Goal: Register for event/course

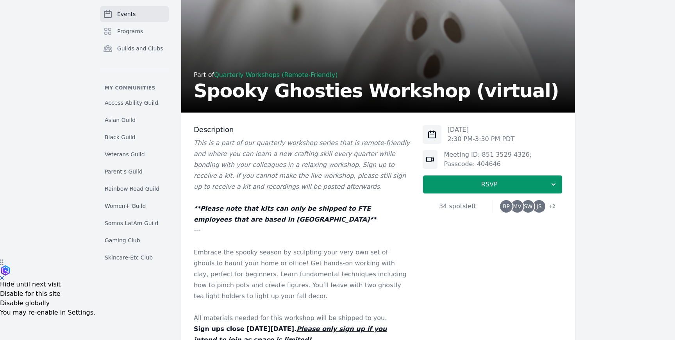
scroll to position [90, 0]
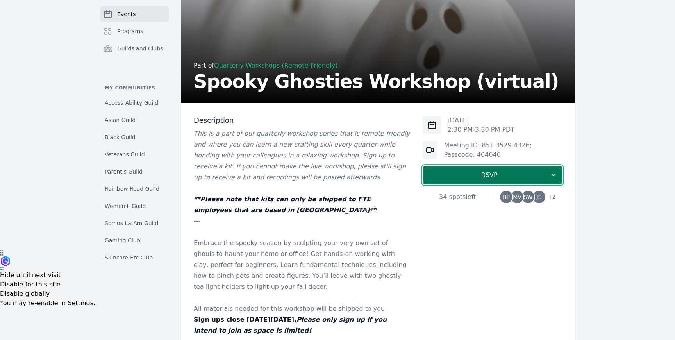
click at [434, 168] on button "RSVP" at bounding box center [493, 175] width 140 height 19
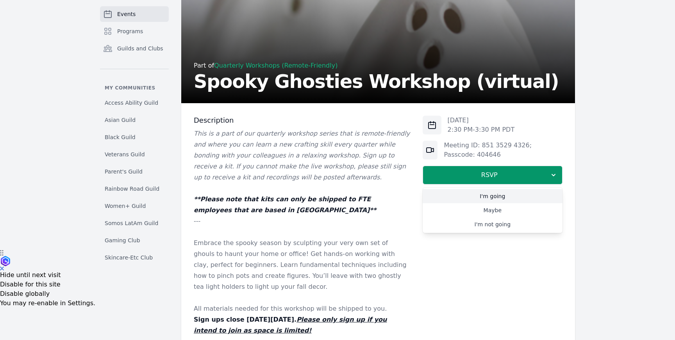
click at [466, 195] on link "I'm going" at bounding box center [493, 196] width 140 height 14
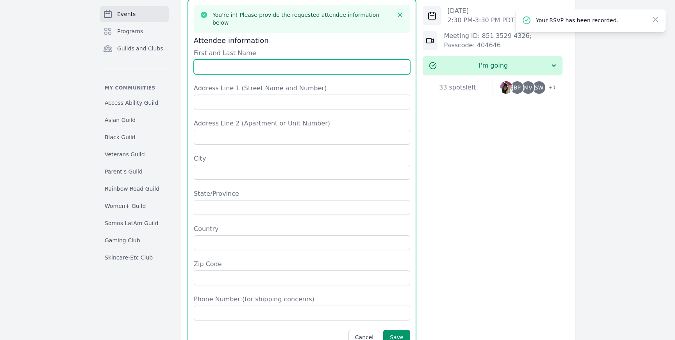
click at [360, 59] on input "First and Last Name" at bounding box center [302, 66] width 216 height 15
type input "[PERSON_NAME]"
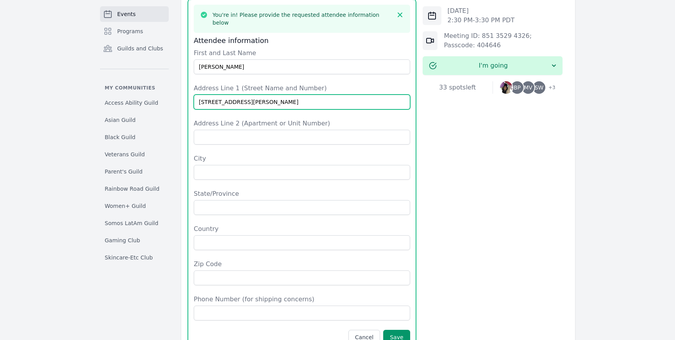
type input "[STREET_ADDRESS][PERSON_NAME]"
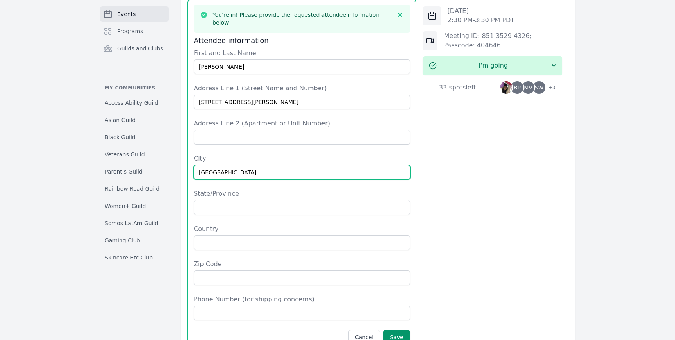
type input "[GEOGRAPHIC_DATA]"
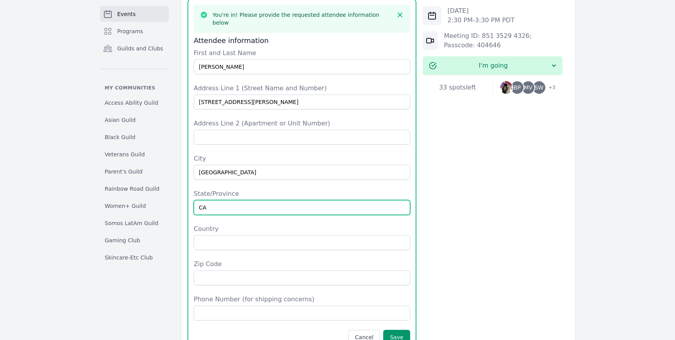
type input "CA"
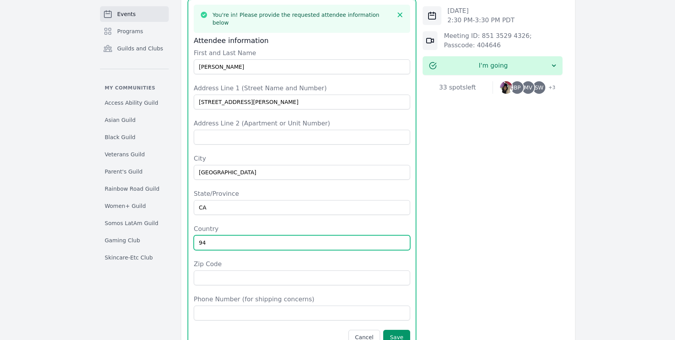
type input "9"
type input "i"
type input "US"
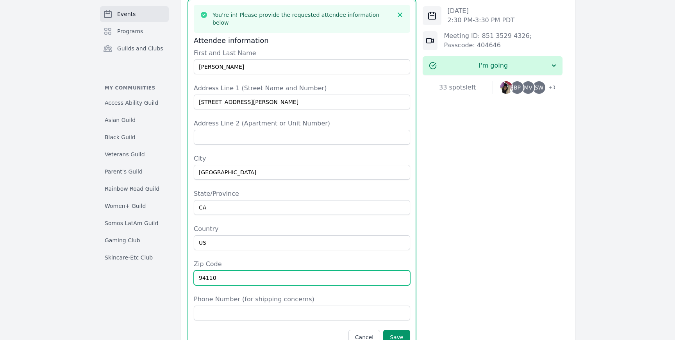
type input "94110"
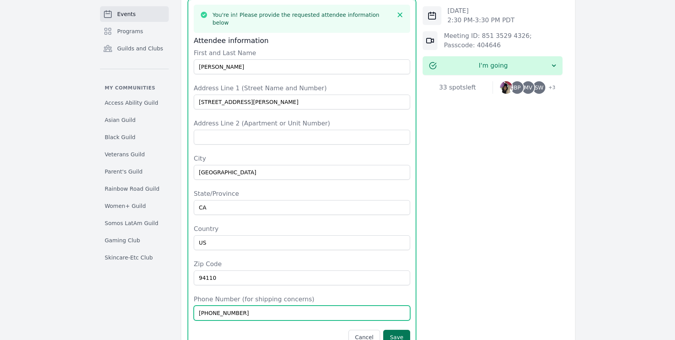
type input "[PHONE_NUMBER]"
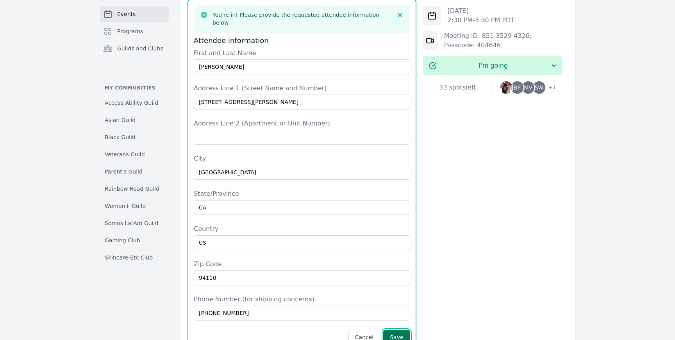
click at [396, 330] on button "Save" at bounding box center [396, 337] width 27 height 15
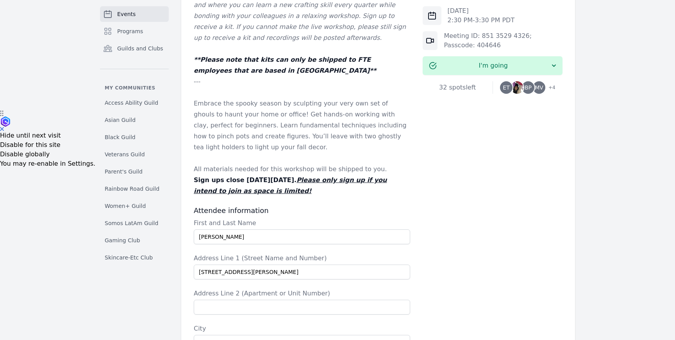
scroll to position [0, 0]
